Goal: Information Seeking & Learning: Check status

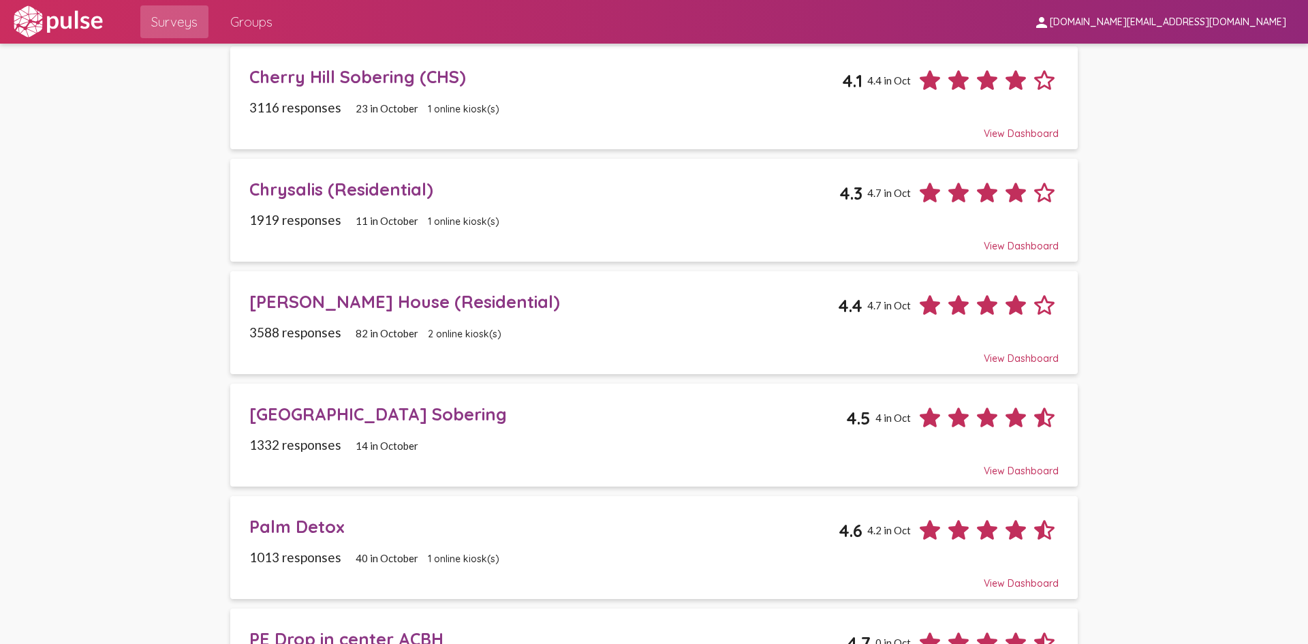
scroll to position [477, 0]
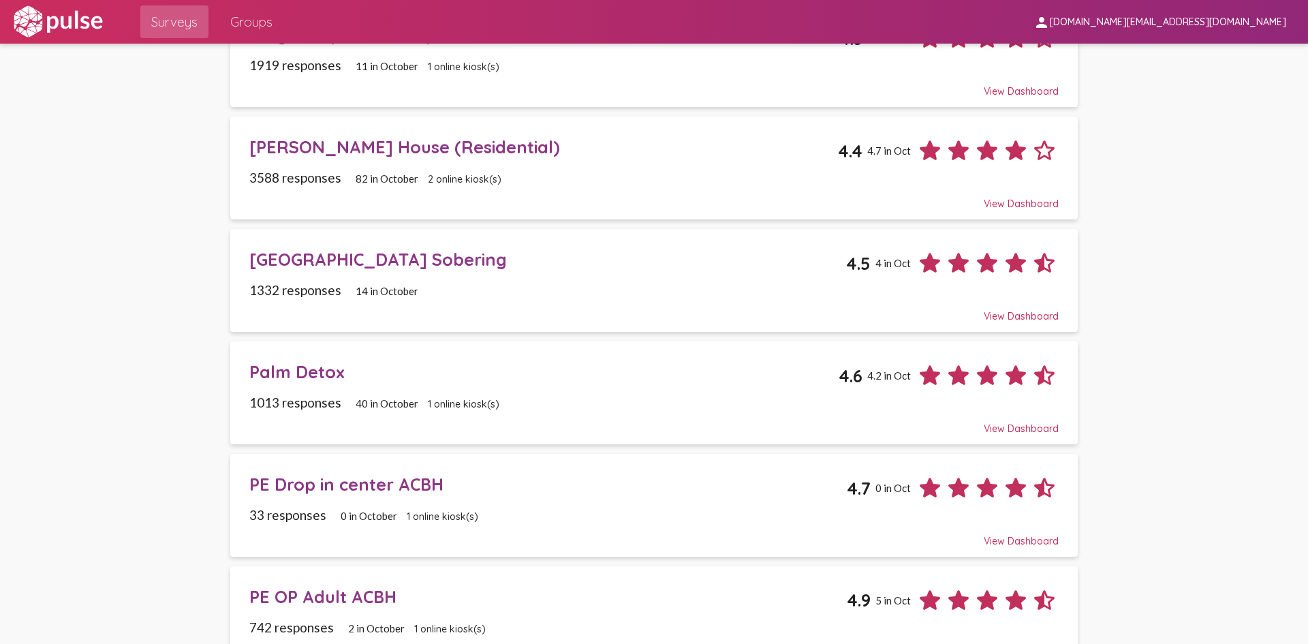
click at [341, 147] on div "Cronin House (Residential)" at bounding box center [543, 146] width 589 height 21
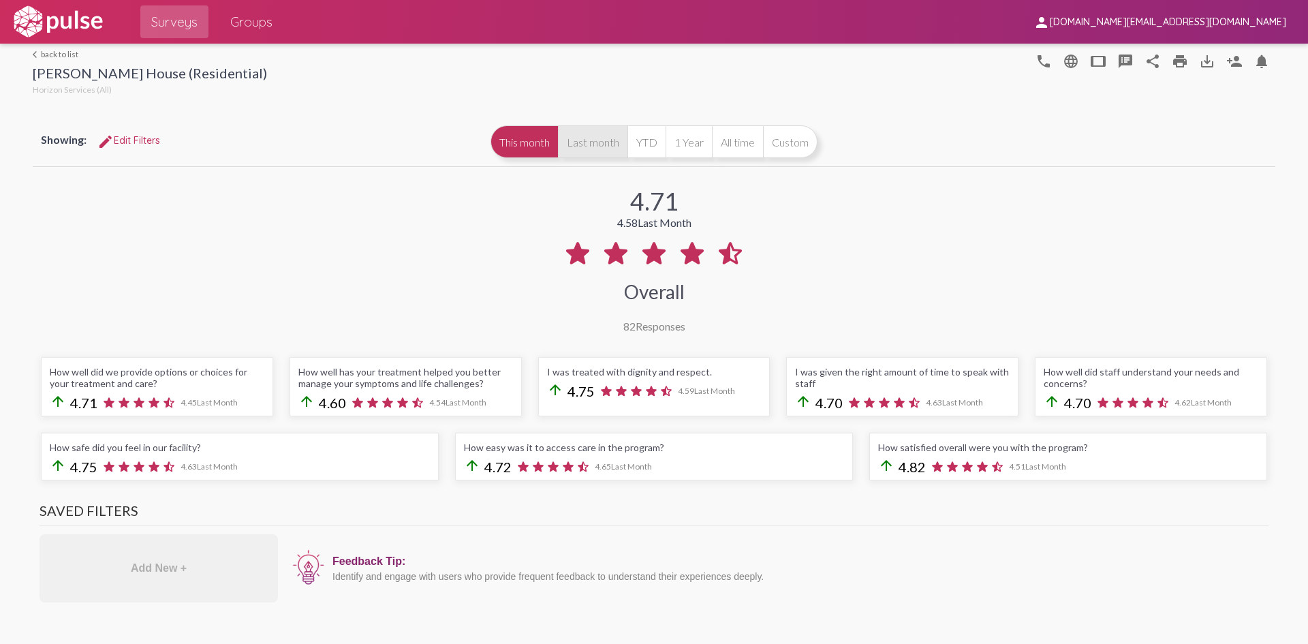
click at [585, 142] on button "Last month" at bounding box center [592, 141] width 69 height 33
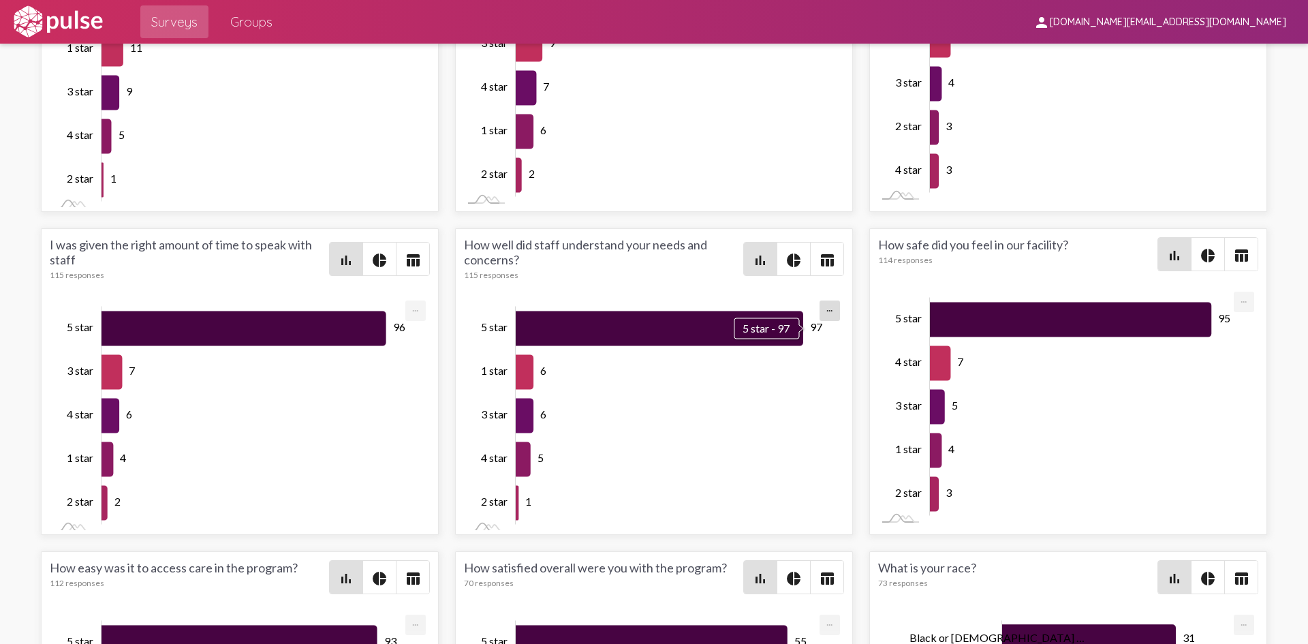
scroll to position [5, 0]
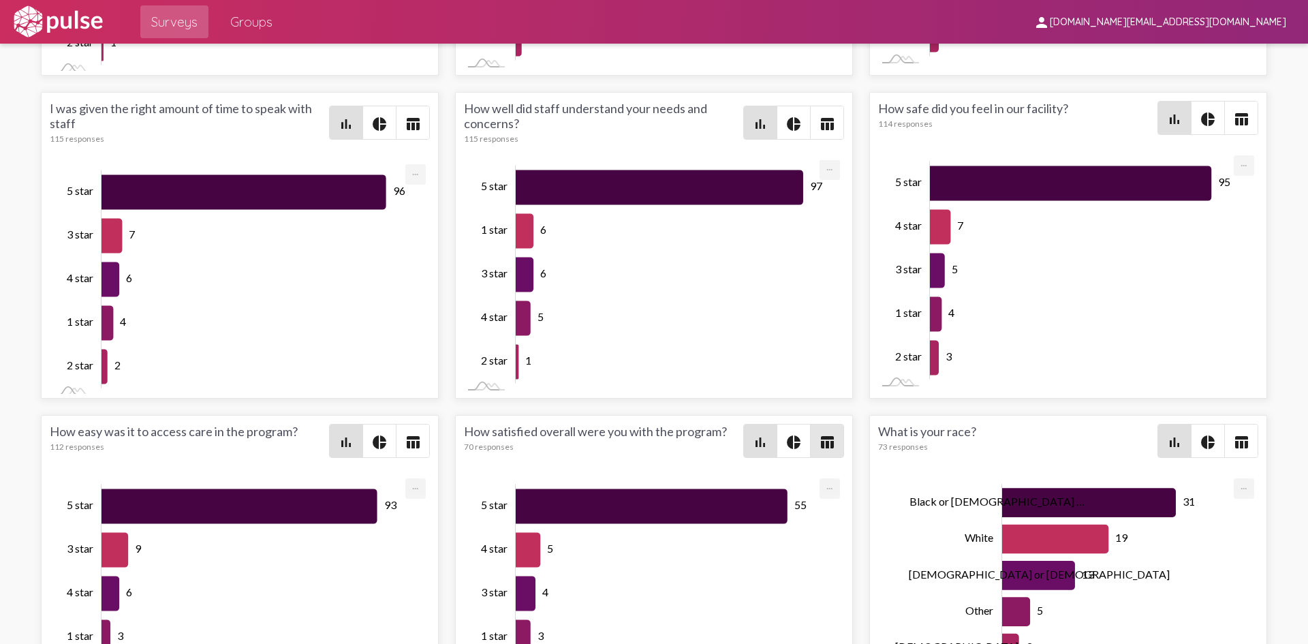
click at [819, 441] on mat-icon "table_chart" at bounding box center [827, 442] width 16 height 16
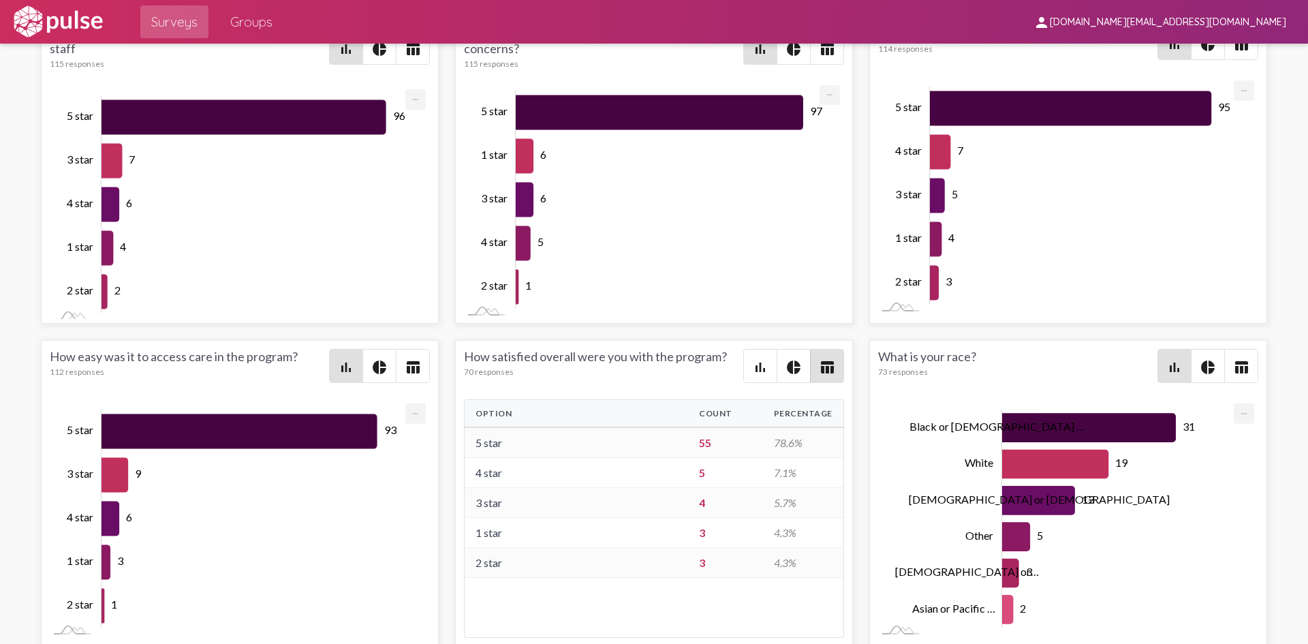
scroll to position [2350, 0]
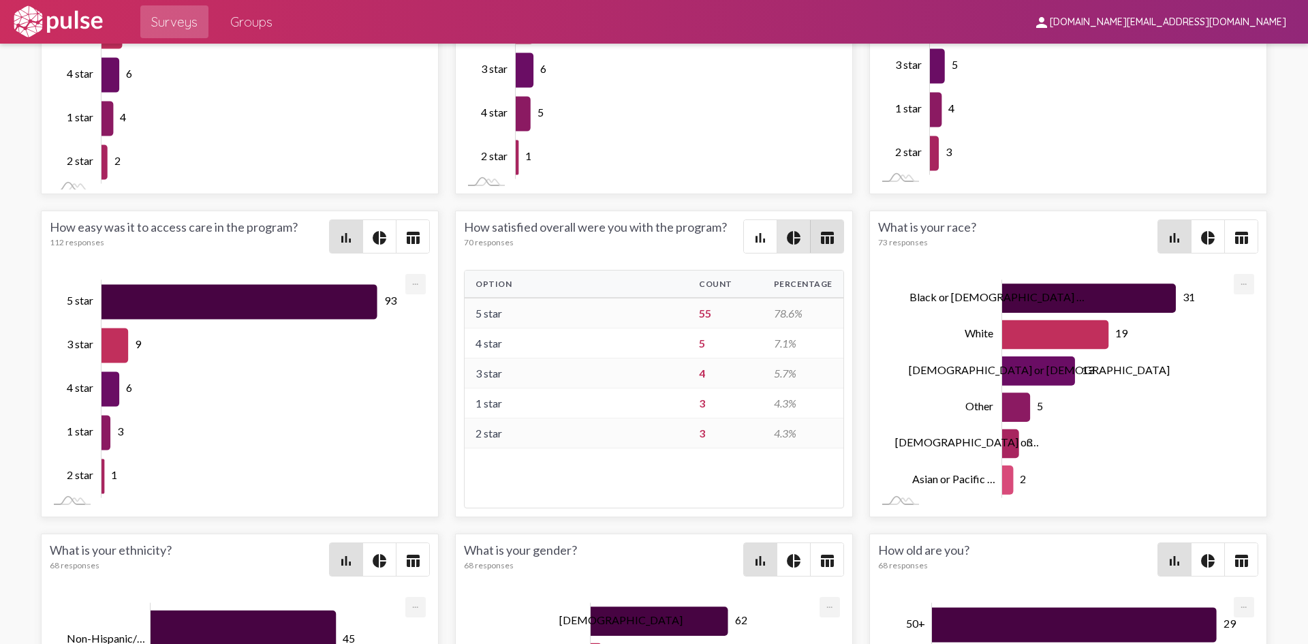
click at [786, 234] on mat-icon "pie_chart" at bounding box center [794, 238] width 16 height 16
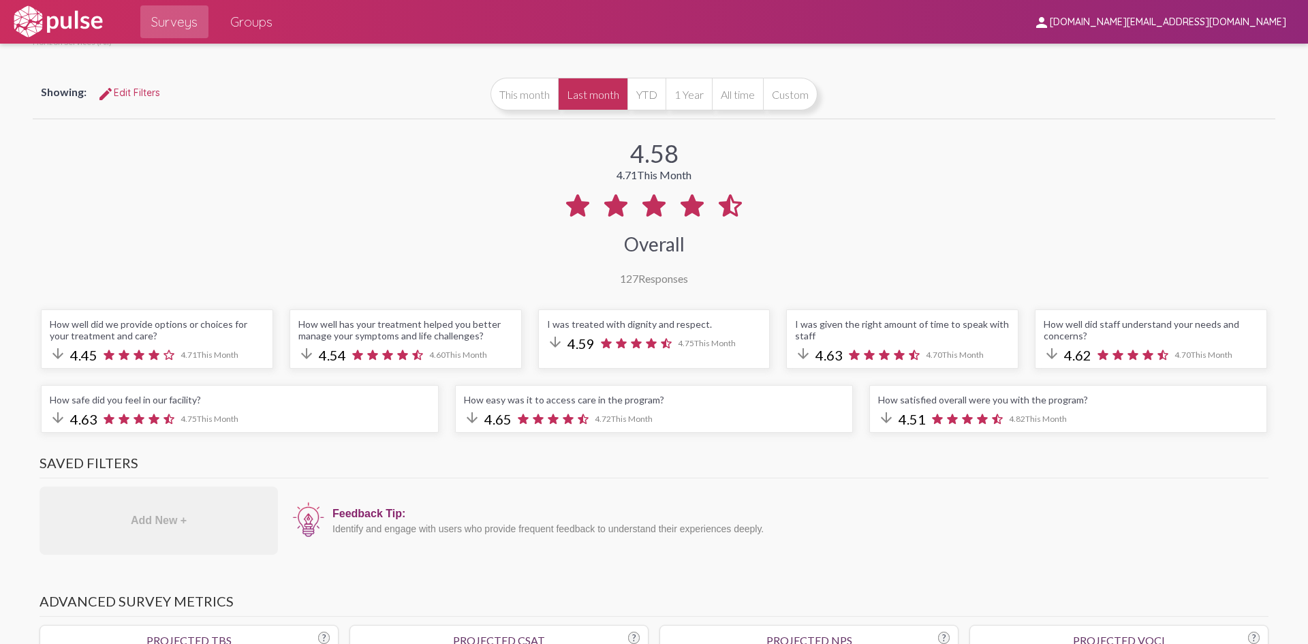
scroll to position [0, 0]
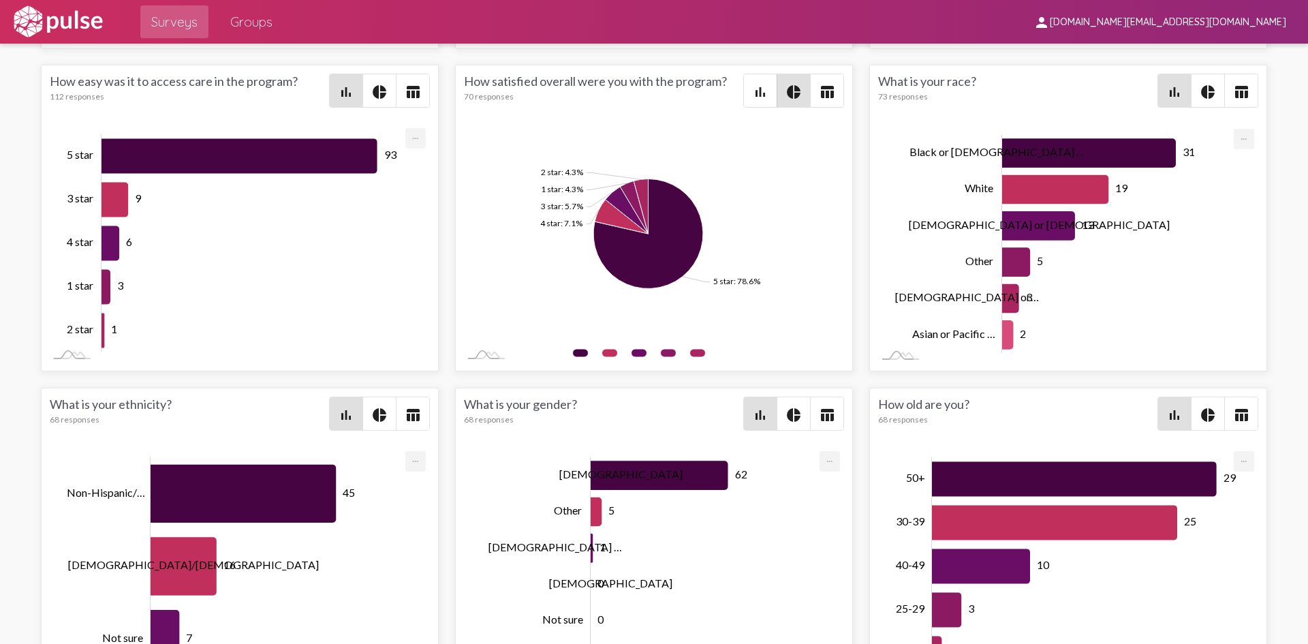
drag, startPoint x: 946, startPoint y: 118, endPoint x: 942, endPoint y: 267, distance: 149.3
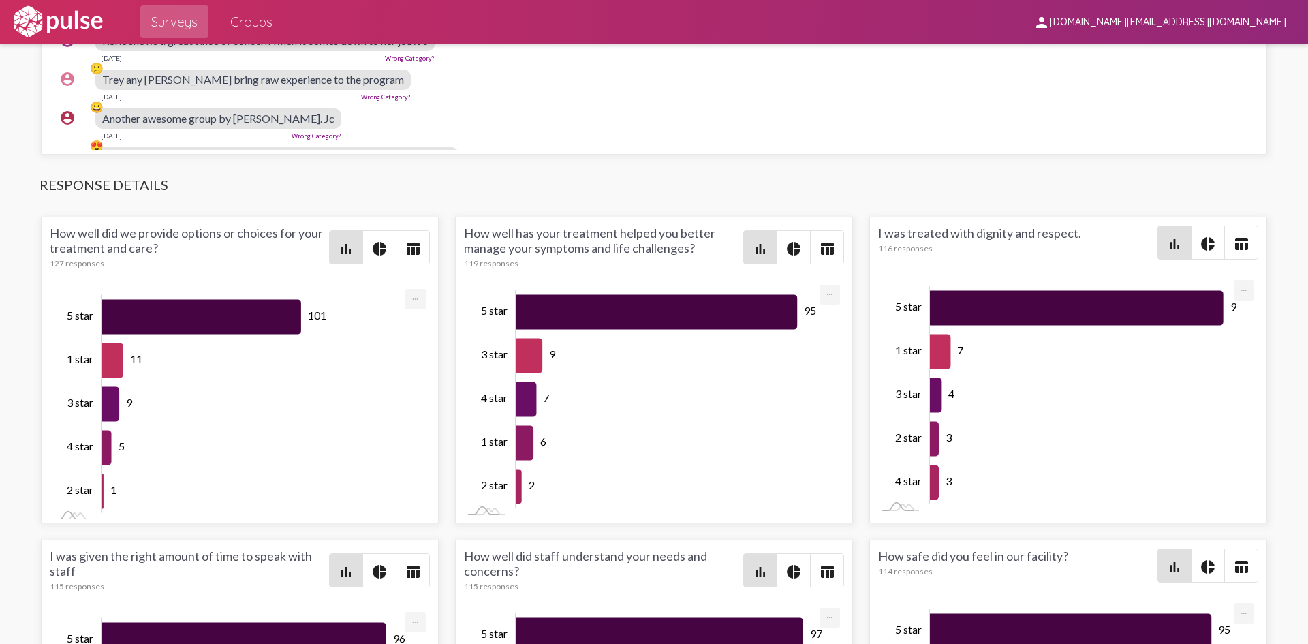
scroll to position [1941, 0]
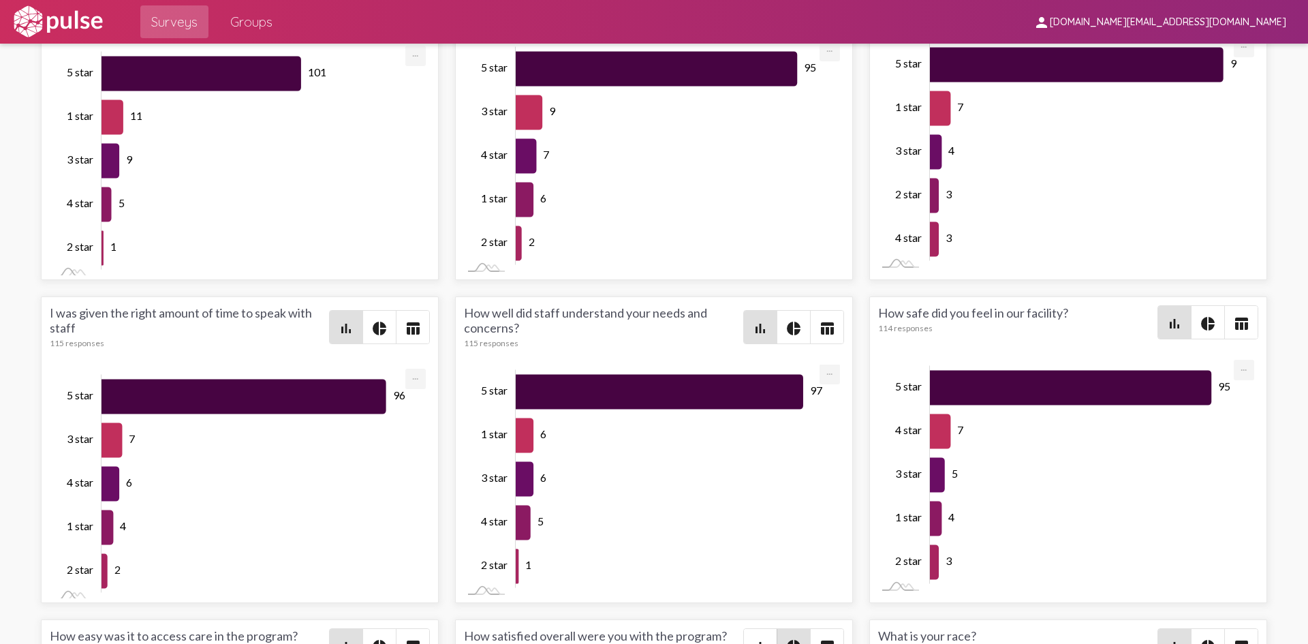
click at [795, 325] on mat-icon "pie_chart" at bounding box center [794, 328] width 16 height 16
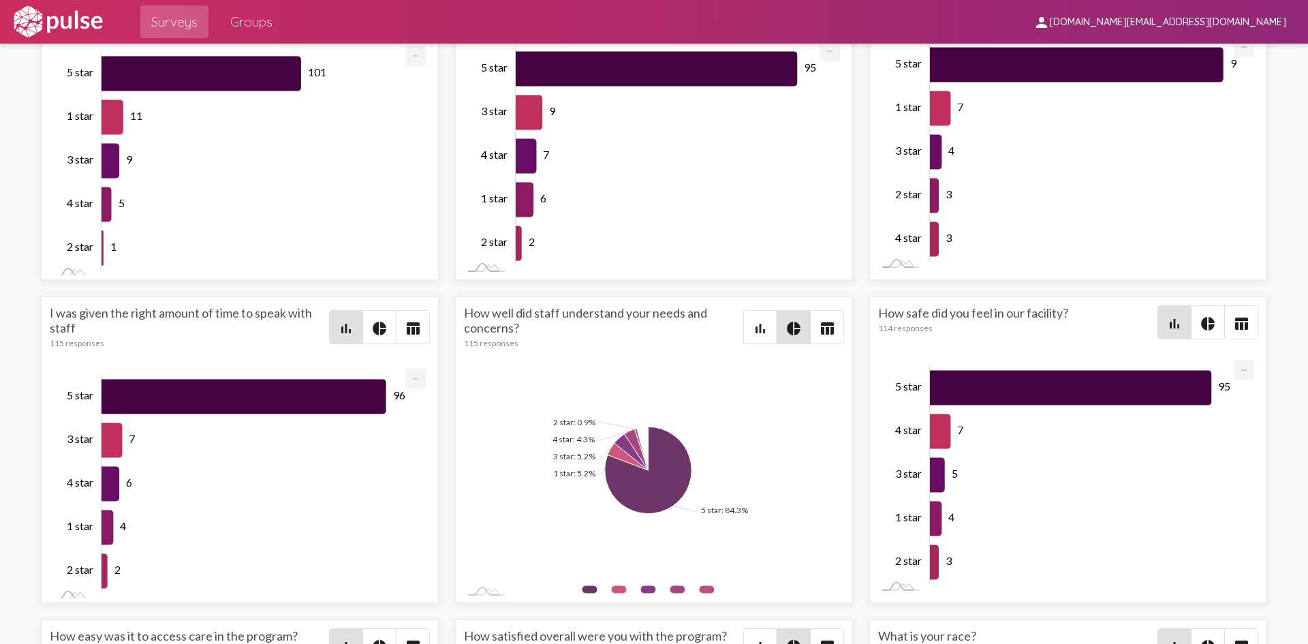
click at [819, 325] on mat-icon "table_chart" at bounding box center [827, 328] width 16 height 16
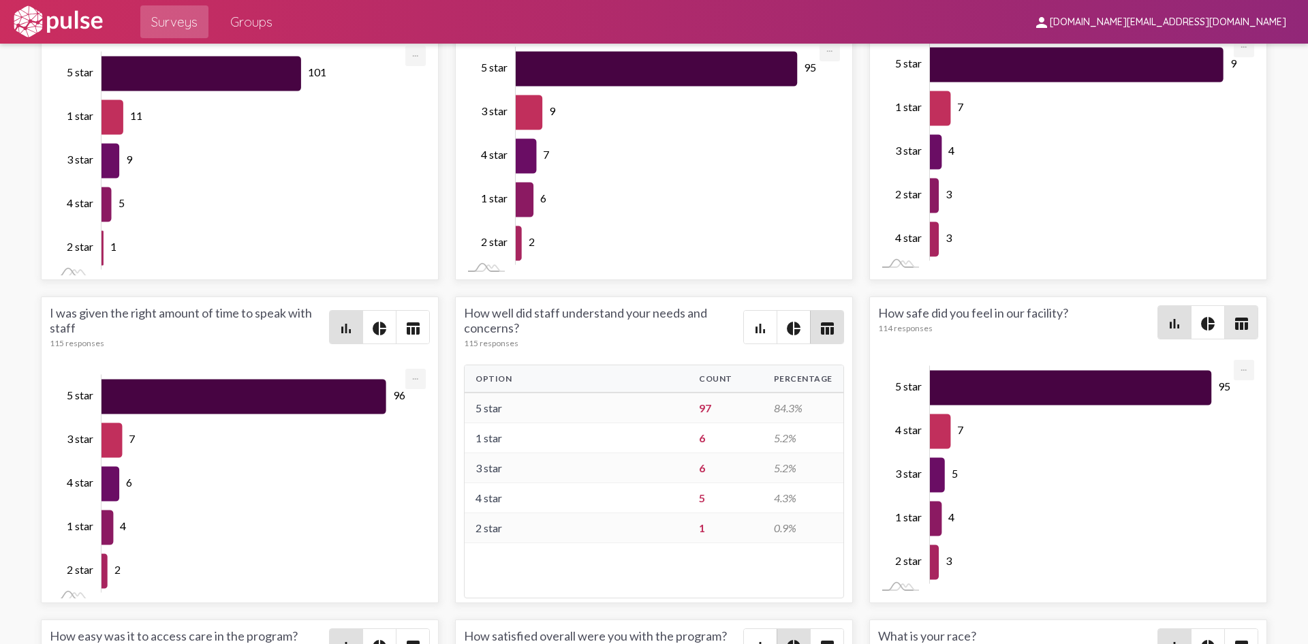
click at [1225, 329] on span "table_chart" at bounding box center [1241, 322] width 33 height 33
